Goal: Task Accomplishment & Management: Use online tool/utility

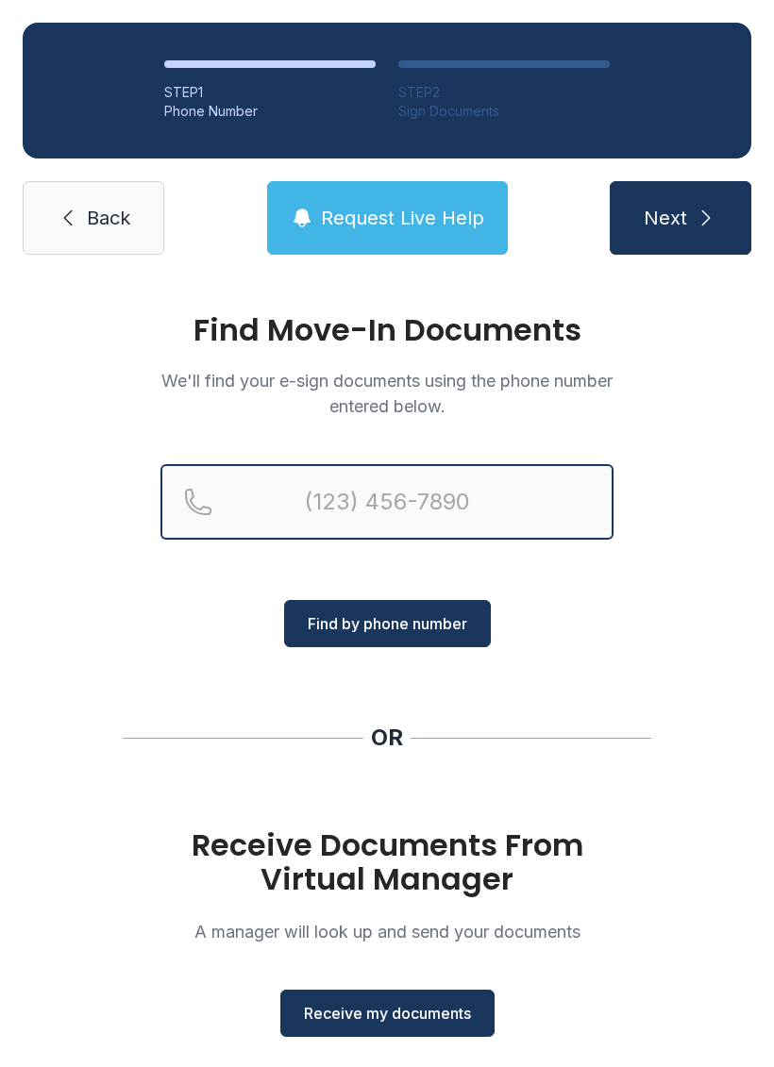
click at [448, 495] on input "Reservation phone number" at bounding box center [386, 502] width 453 height 76
type input "[PHONE_NUMBER]"
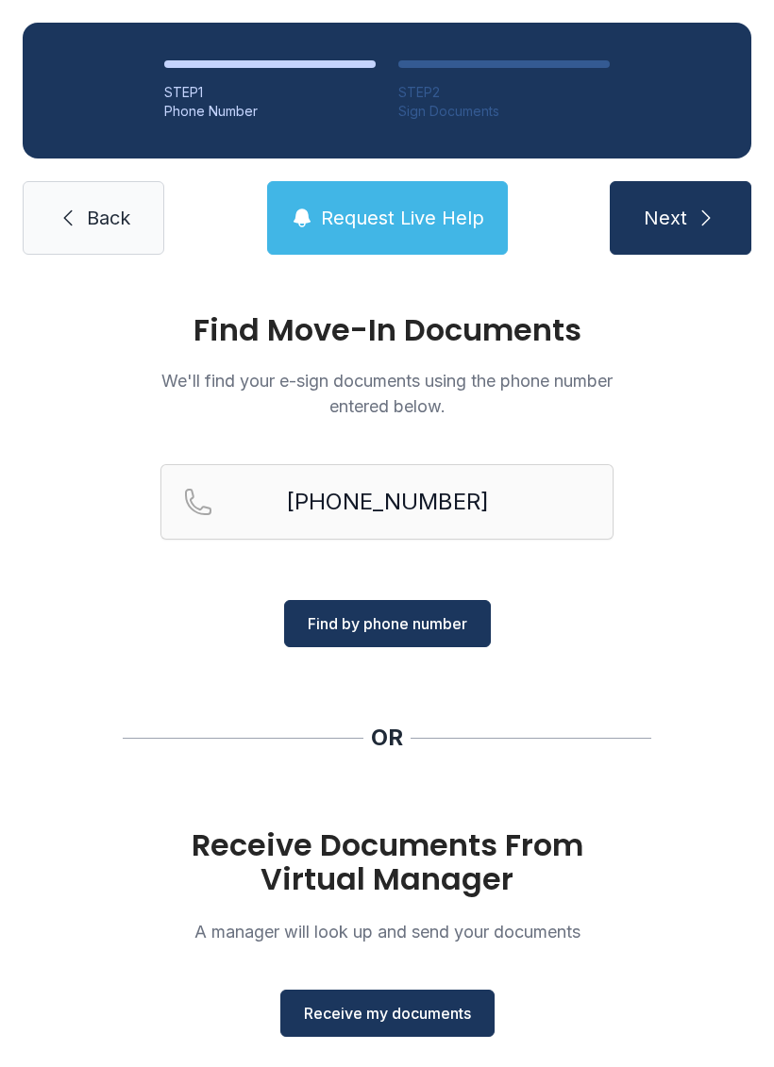
click at [457, 633] on span "Find by phone number" at bounding box center [388, 624] width 160 height 23
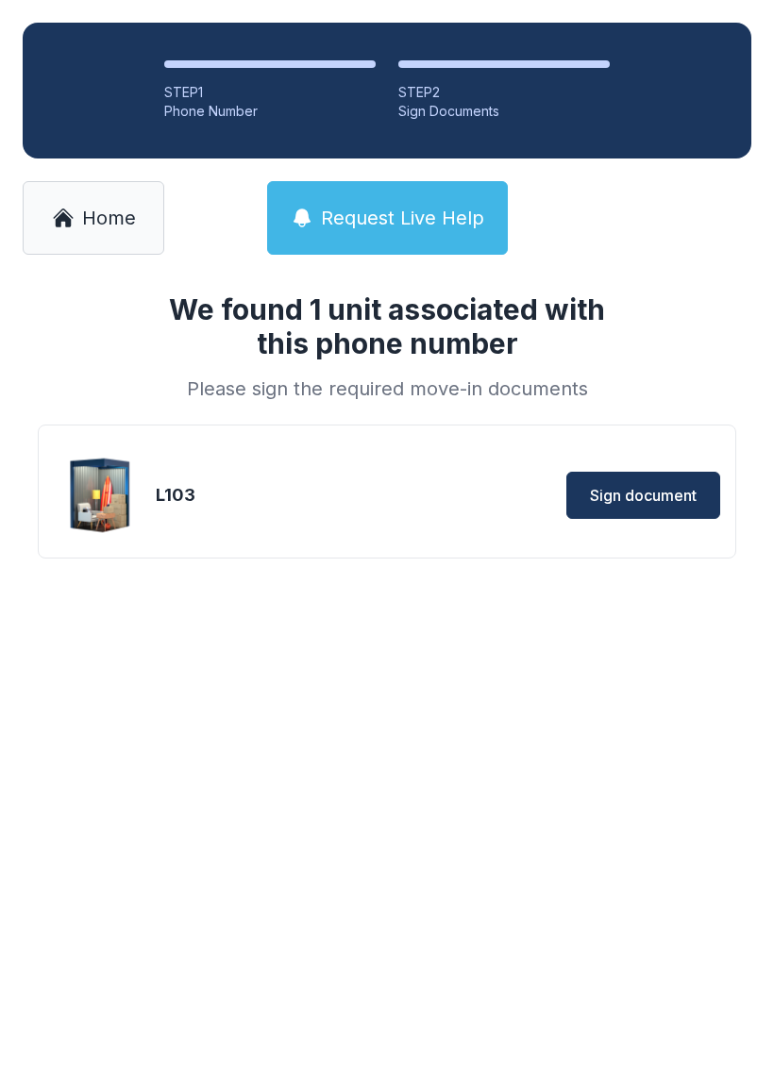
click at [423, 625] on div "We found 1 unit associated with this phone number Please sign the required move…" at bounding box center [387, 455] width 774 height 357
click at [632, 483] on button "Sign document" at bounding box center [643, 495] width 154 height 47
click at [683, 493] on span "Sign document" at bounding box center [643, 495] width 107 height 23
click at [104, 214] on span "Home" at bounding box center [109, 218] width 54 height 26
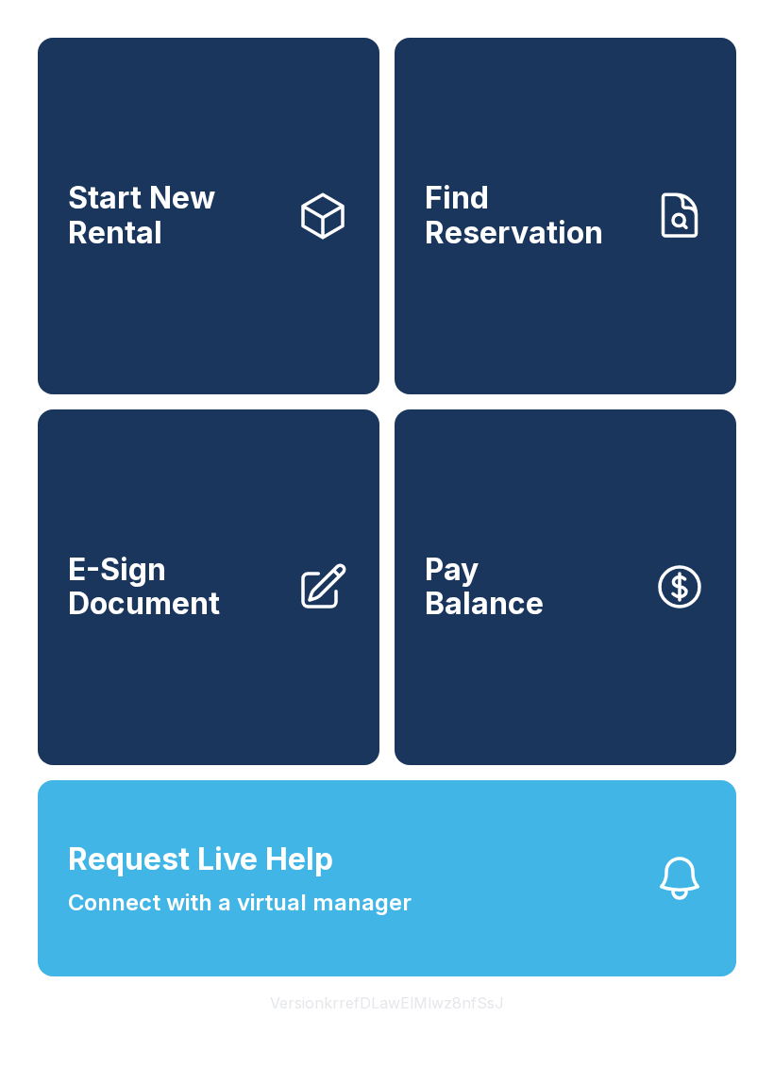
click at [232, 622] on span "E-Sign Document" at bounding box center [174, 587] width 213 height 69
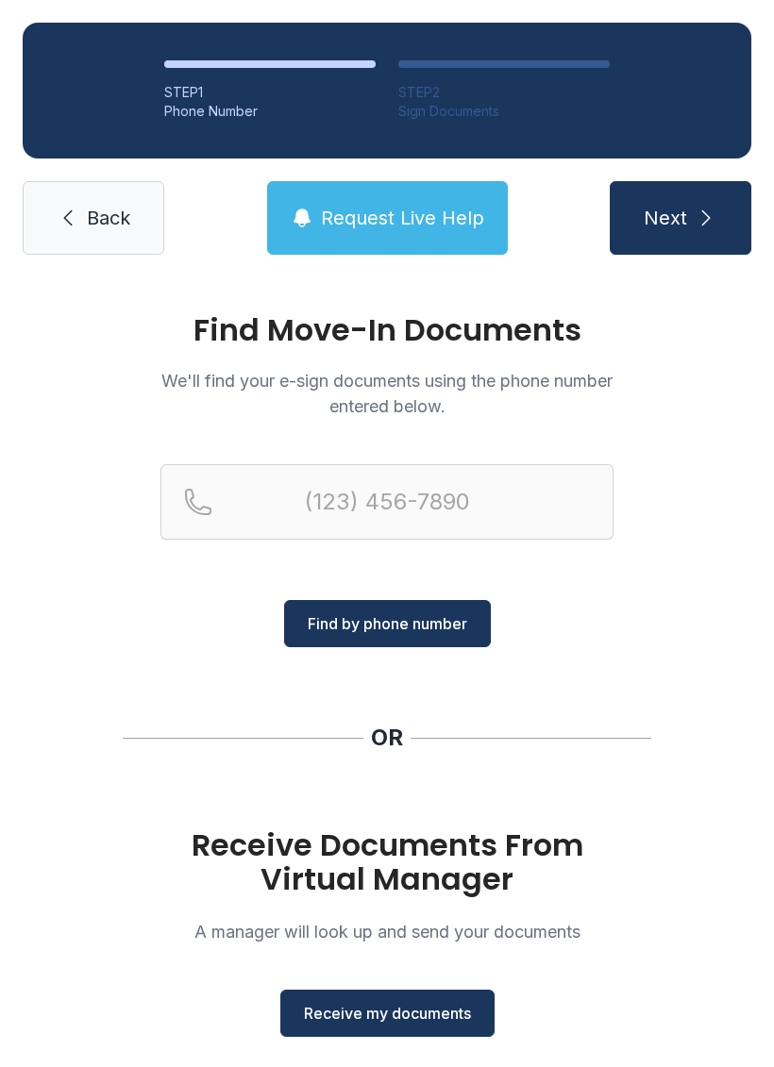
click at [83, 142] on ol "STEP 1 Phone Number STEP 2 Sign Documents" at bounding box center [387, 91] width 729 height 136
click at [143, 230] on link "Back" at bounding box center [94, 218] width 142 height 74
